Goal: Information Seeking & Learning: Check status

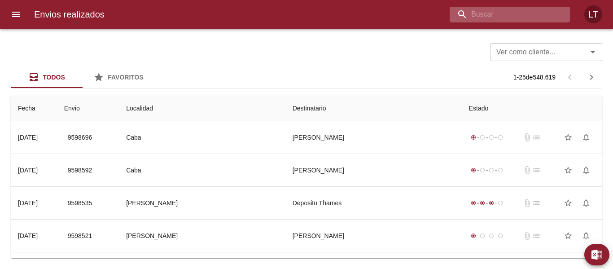
click at [500, 14] on input "buscar" at bounding box center [502, 15] width 105 height 16
type input "[PERSON_NAME]"
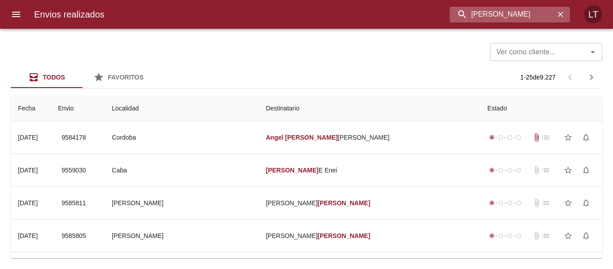
drag, startPoint x: 507, startPoint y: 13, endPoint x: 499, endPoint y: 13, distance: 8.5
click at [499, 13] on input "[PERSON_NAME]" at bounding box center [502, 15] width 105 height 16
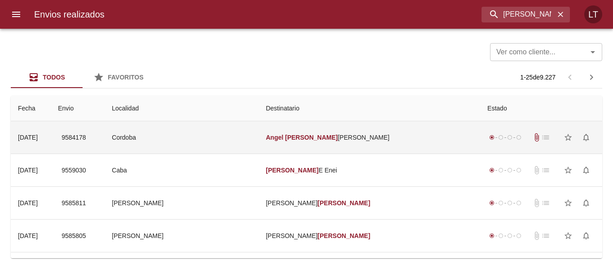
click at [289, 131] on td "[PERSON_NAME]" at bounding box center [369, 137] width 222 height 32
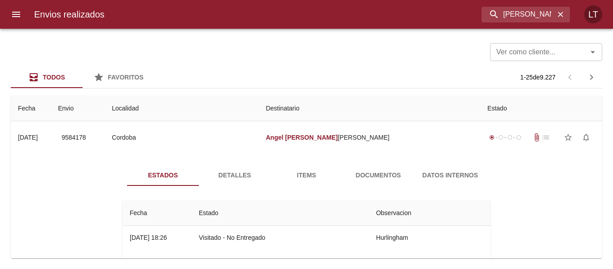
click at [226, 176] on span "Detalles" at bounding box center [234, 175] width 61 height 11
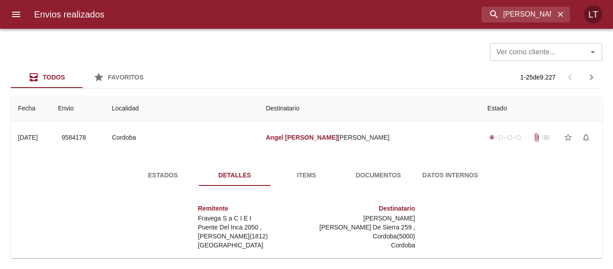
click at [144, 180] on span "Estados" at bounding box center [162, 175] width 61 height 11
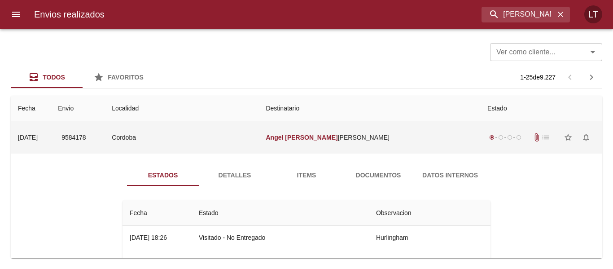
click at [219, 132] on td "Cordoba" at bounding box center [182, 137] width 154 height 32
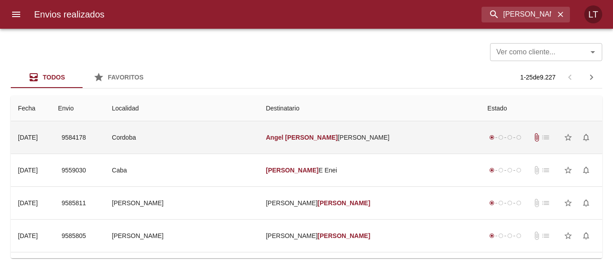
click at [243, 140] on td "Cordoba" at bounding box center [182, 137] width 154 height 32
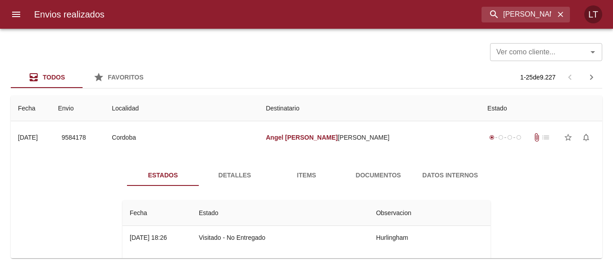
click at [245, 171] on span "Detalles" at bounding box center [234, 175] width 61 height 11
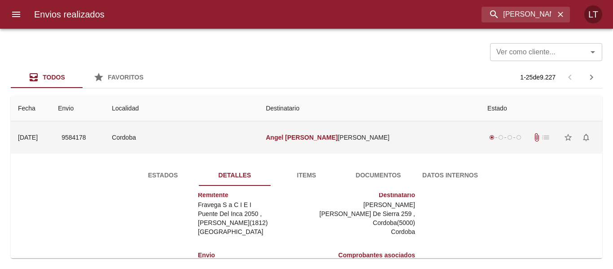
click at [237, 143] on td "Cordoba" at bounding box center [182, 137] width 154 height 32
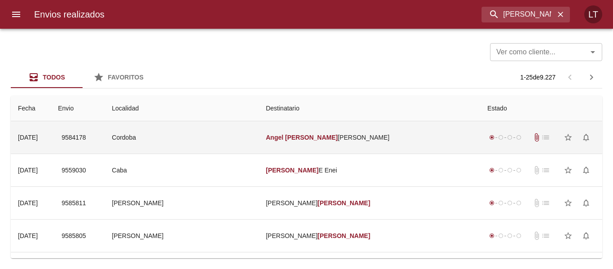
click at [253, 134] on td "Cordoba" at bounding box center [182, 137] width 154 height 32
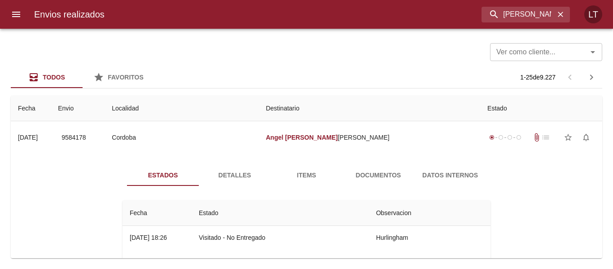
click at [221, 175] on span "Detalles" at bounding box center [234, 175] width 61 height 11
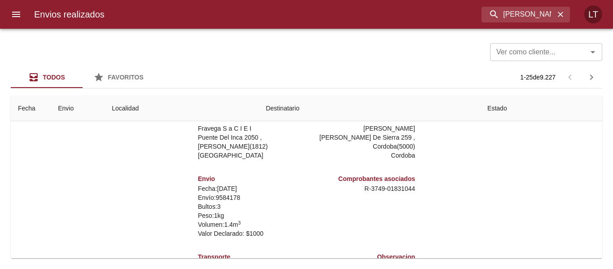
scroll to position [45, 0]
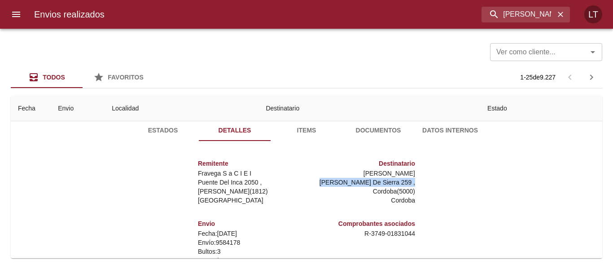
drag, startPoint x: 319, startPoint y: 182, endPoint x: 406, endPoint y: 179, distance: 86.7
click at [406, 179] on p "[PERSON_NAME] De Sierra 259 ," at bounding box center [362, 182] width 105 height 9
copy p "[PERSON_NAME] De Sierra 259"
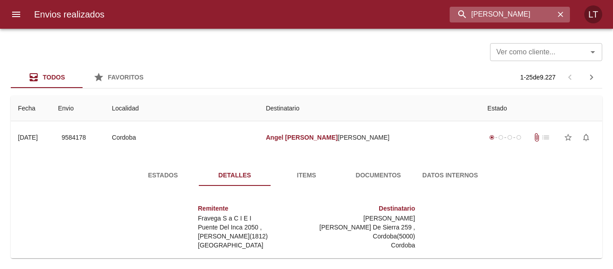
click at [536, 22] on input "[PERSON_NAME]" at bounding box center [502, 15] width 105 height 16
click at [536, 22] on input "9584178" at bounding box center [502, 15] width 105 height 16
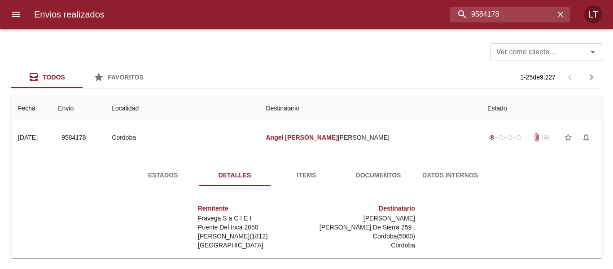
type input "9584178"
click at [559, 14] on icon "button" at bounding box center [560, 14] width 9 height 9
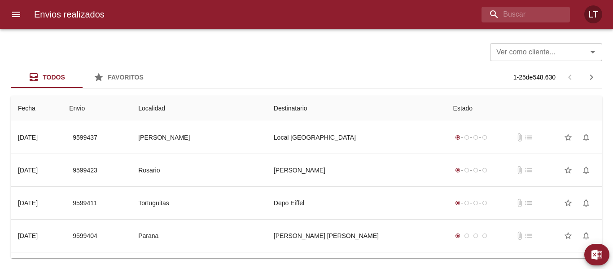
click at [407, 268] on div "Ver como cliente... Ver como cliente... Todos Favoritos 1 - 25 de 548.630 Fecha…" at bounding box center [306, 149] width 613 height 240
click at [529, 27] on div "Envios realizados LT" at bounding box center [306, 14] width 613 height 29
click at [521, 17] on input "buscar" at bounding box center [502, 15] width 105 height 16
paste input "9533279"
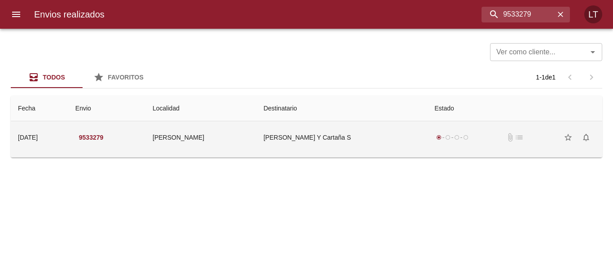
click at [319, 143] on td "[PERSON_NAME] Y Cartaña S" at bounding box center [341, 137] width 171 height 32
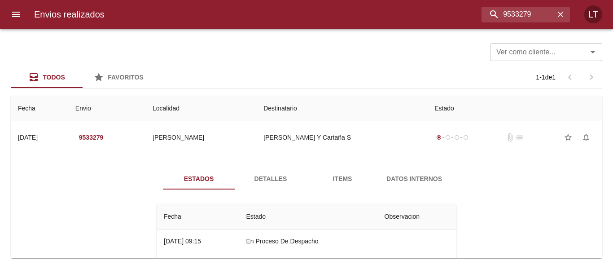
click at [255, 166] on div "Estados Detalles Items Datos Internos Fecha Estado Observacion 26/08 [DATE] 09:…" at bounding box center [306, 225] width 577 height 137
click at [257, 168] on button "Detalles" at bounding box center [271, 179] width 72 height 22
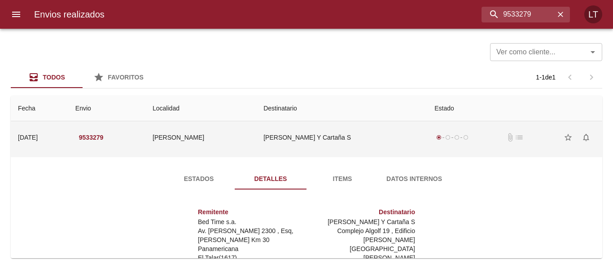
click at [376, 141] on td "[PERSON_NAME] Y Cartaña S" at bounding box center [341, 137] width 171 height 32
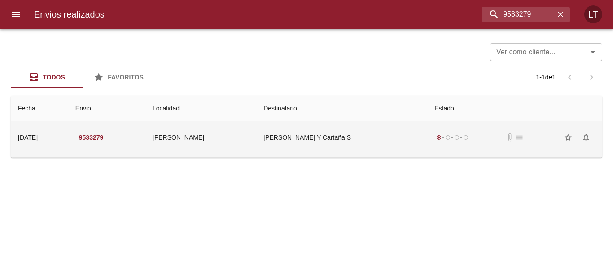
click at [375, 141] on td "[PERSON_NAME] Y Cartaña S" at bounding box center [341, 137] width 171 height 32
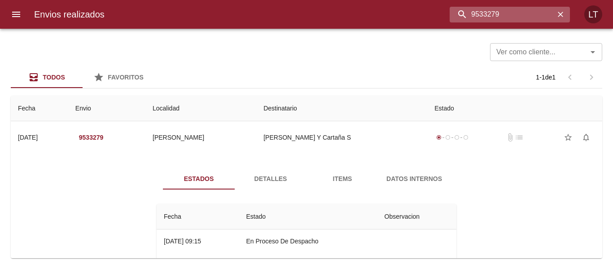
click at [539, 9] on input "9533279" at bounding box center [502, 15] width 105 height 16
paste input "[PERSON_NAME]"
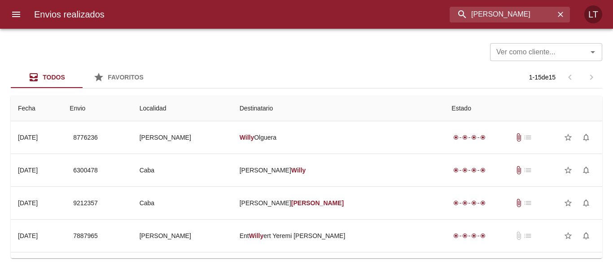
drag, startPoint x: 479, startPoint y: 16, endPoint x: 428, endPoint y: 18, distance: 50.7
click at [428, 18] on div "[PERSON_NAME]" at bounding box center [341, 15] width 458 height 16
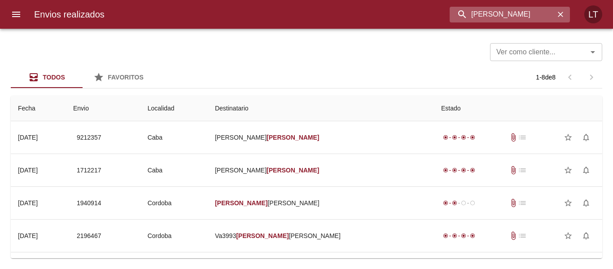
click at [499, 14] on input "[PERSON_NAME]" at bounding box center [502, 15] width 105 height 16
paste input "9573687"
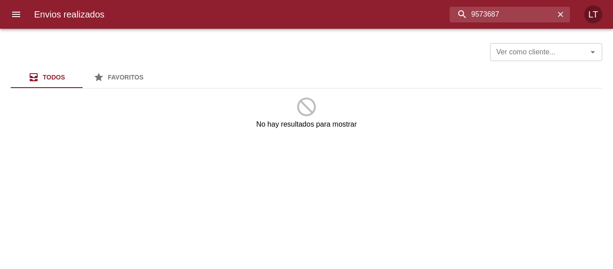
drag, startPoint x: 479, startPoint y: 14, endPoint x: 324, endPoint y: 4, distance: 154.8
click at [329, 10] on div "9573687" at bounding box center [341, 15] width 458 height 16
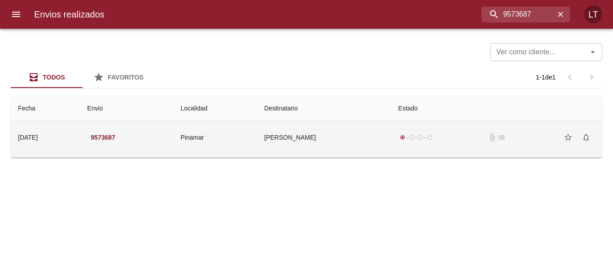
click at [346, 136] on td "[PERSON_NAME]" at bounding box center [324, 137] width 134 height 32
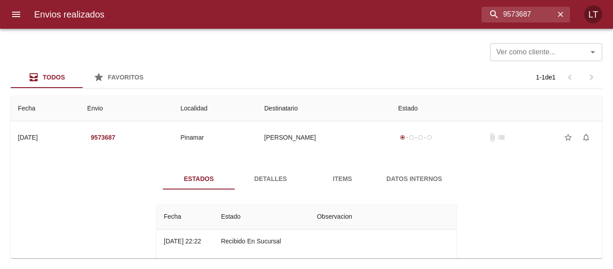
click at [276, 176] on span "Detalles" at bounding box center [270, 178] width 61 height 11
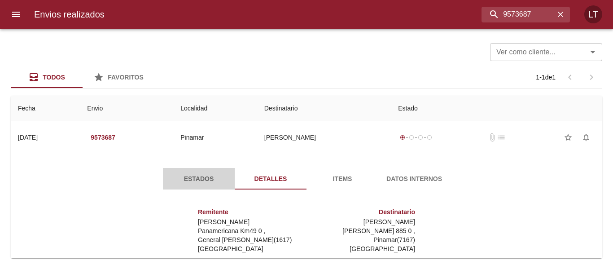
click at [193, 170] on button "Estados" at bounding box center [199, 179] width 72 height 22
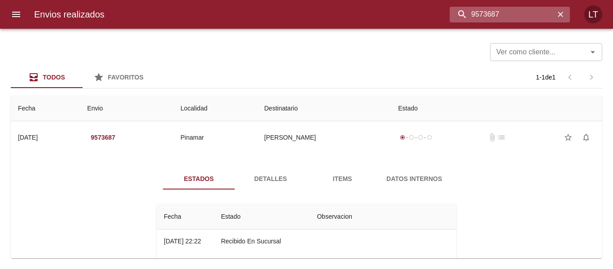
click at [543, 7] on input "9573687" at bounding box center [502, 15] width 105 height 16
paste input "veliante [PERSON_NAME]"
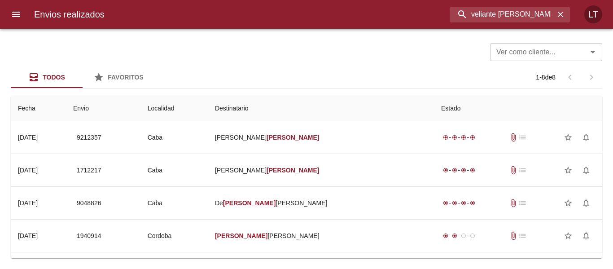
drag, startPoint x: 475, startPoint y: 14, endPoint x: 403, endPoint y: 14, distance: 71.4
click at [403, 14] on div "veliante [PERSON_NAME]" at bounding box center [341, 15] width 458 height 16
type input "[PERSON_NAME]"
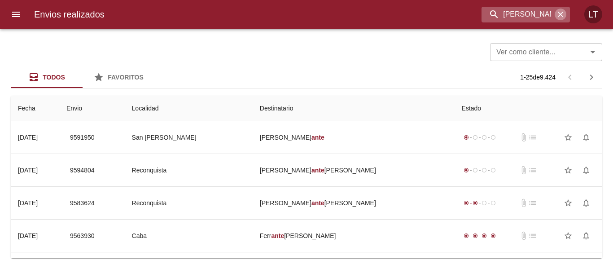
drag, startPoint x: 564, startPoint y: 19, endPoint x: 558, endPoint y: 19, distance: 5.4
click at [561, 19] on button "button" at bounding box center [561, 15] width 12 height 12
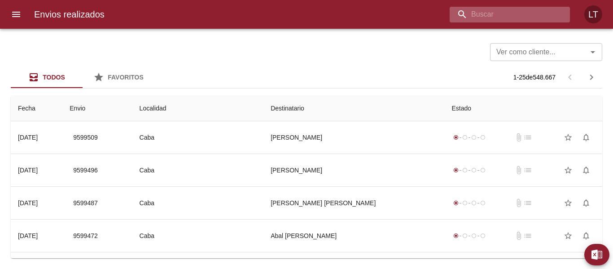
click at [512, 7] on input "buscar" at bounding box center [502, 15] width 105 height 16
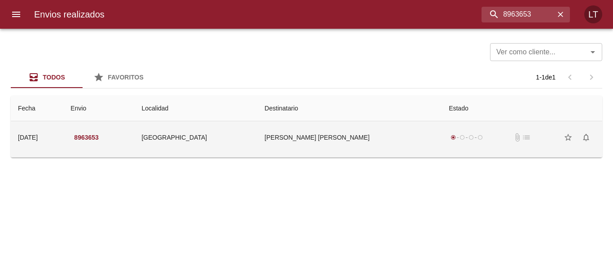
click at [294, 131] on td "[PERSON_NAME] [PERSON_NAME]" at bounding box center [350, 137] width 184 height 32
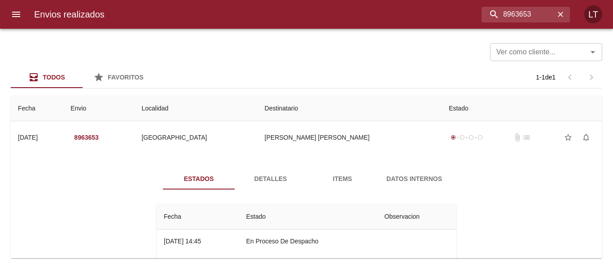
click at [277, 167] on div "Estados Detalles Items Datos Internos Fecha Estado Observacion 17/03 [DATE] 14:…" at bounding box center [306, 225] width 577 height 137
click at [270, 172] on button "Detalles" at bounding box center [271, 179] width 72 height 22
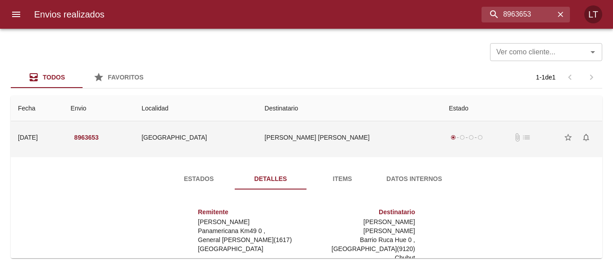
click at [257, 148] on td "[GEOGRAPHIC_DATA]" at bounding box center [195, 137] width 123 height 32
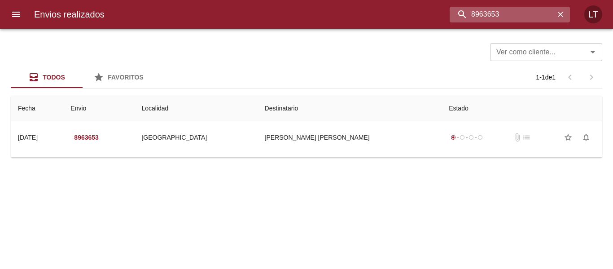
click at [507, 21] on input "8963653" at bounding box center [502, 15] width 105 height 16
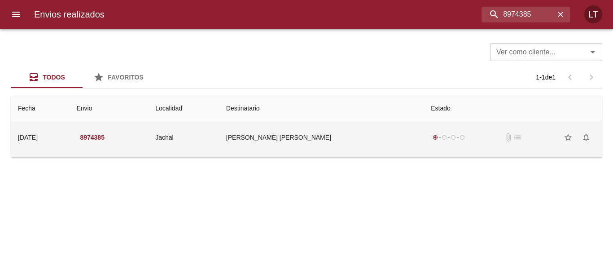
click at [276, 148] on td "[PERSON_NAME] [PERSON_NAME]" at bounding box center [321, 137] width 205 height 32
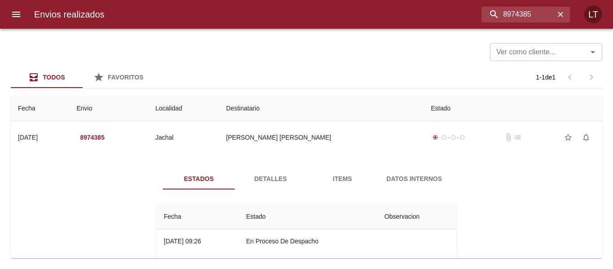
click at [263, 175] on span "Detalles" at bounding box center [270, 178] width 61 height 11
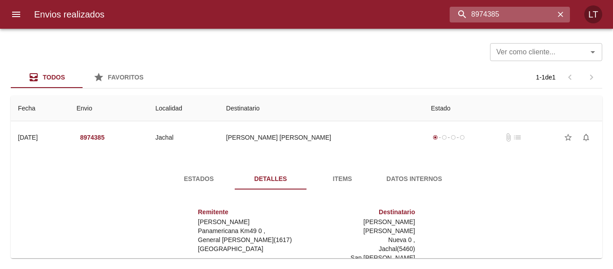
drag, startPoint x: 511, startPoint y: 8, endPoint x: 530, endPoint y: 12, distance: 19.2
click at [530, 12] on input "8974385" at bounding box center [502, 15] width 105 height 16
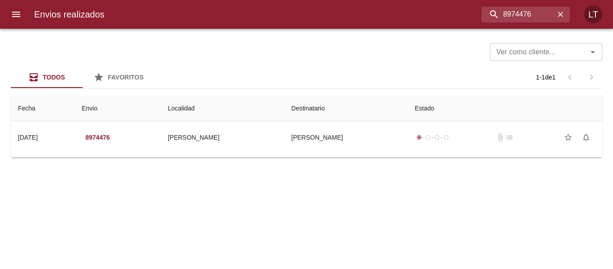
click at [342, 118] on th "Destinatario" at bounding box center [345, 109] width 123 height 26
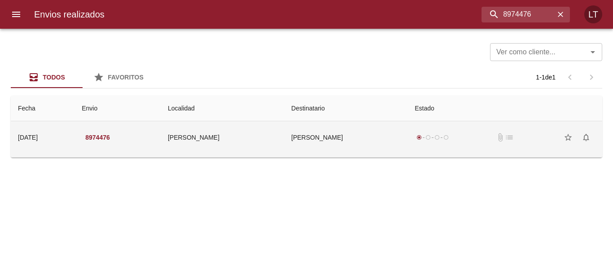
click at [342, 126] on td "[PERSON_NAME]" at bounding box center [345, 137] width 123 height 32
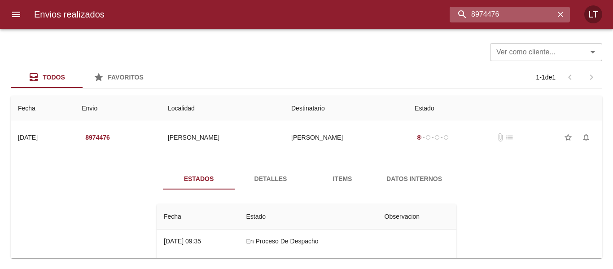
click at [516, 18] on input "8974476" at bounding box center [502, 15] width 105 height 16
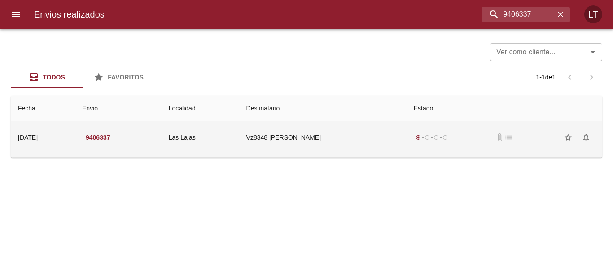
click at [342, 143] on td "Vz8348 [PERSON_NAME]" at bounding box center [322, 137] width 167 height 32
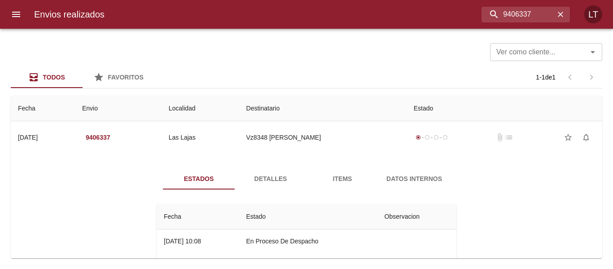
scroll to position [36, 0]
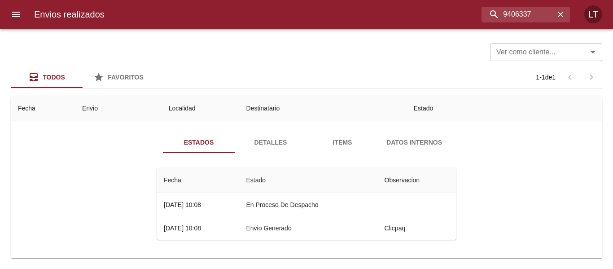
click at [259, 144] on span "Detalles" at bounding box center [270, 142] width 61 height 11
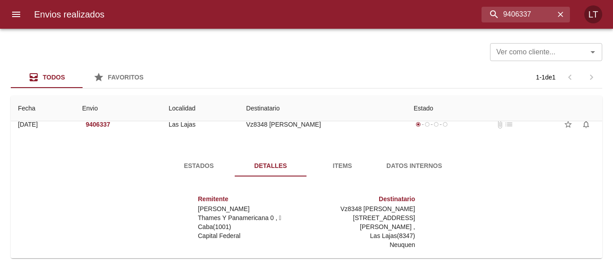
scroll to position [0, 0]
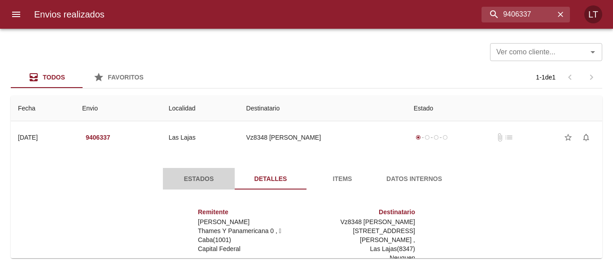
click at [188, 168] on button "Estados" at bounding box center [199, 179] width 72 height 22
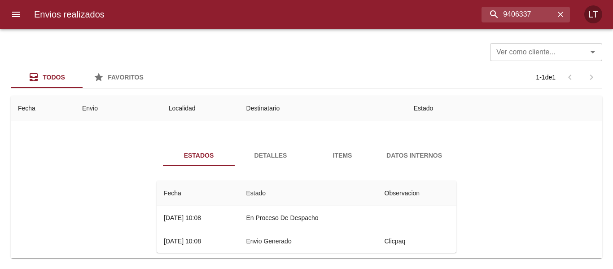
scroll to position [36, 0]
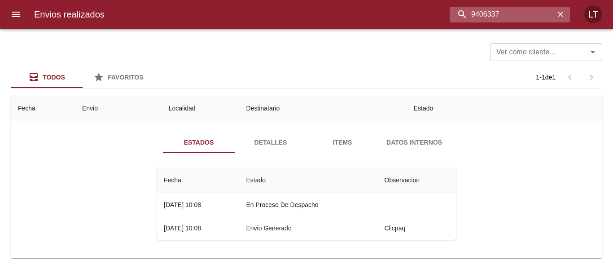
drag, startPoint x: 499, startPoint y: 12, endPoint x: 548, endPoint y: 12, distance: 48.9
click at [548, 12] on input "9406337" at bounding box center [502, 15] width 105 height 16
type input "9"
type input "8963653"
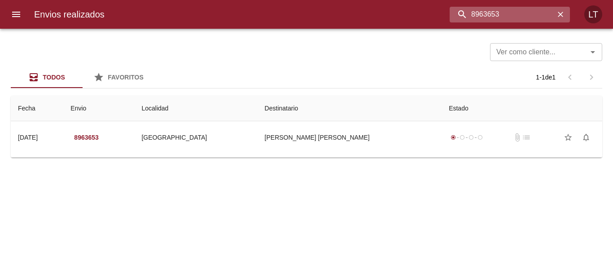
scroll to position [0, 0]
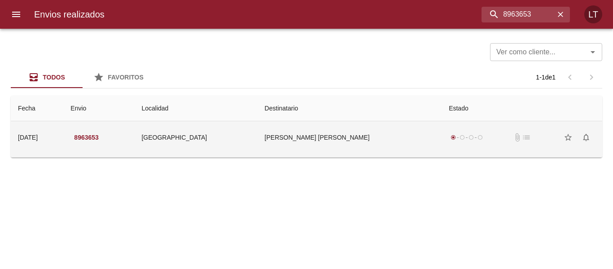
click at [326, 143] on td "[PERSON_NAME] [PERSON_NAME]" at bounding box center [350, 137] width 184 height 32
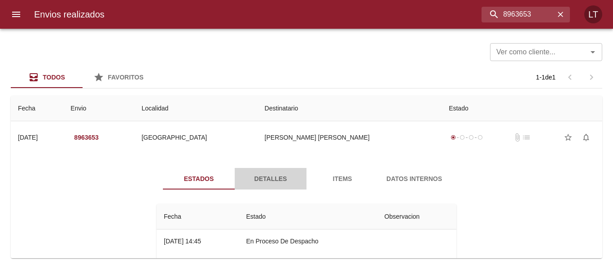
click at [273, 182] on span "Detalles" at bounding box center [270, 178] width 61 height 11
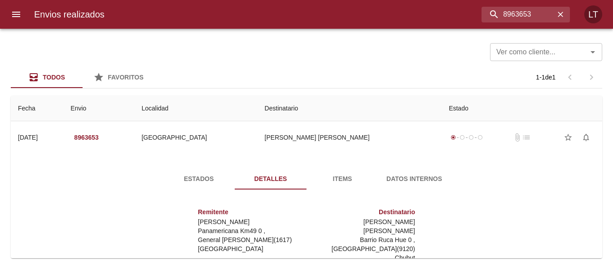
click at [207, 181] on span "Estados" at bounding box center [198, 178] width 61 height 11
